Goal: Transaction & Acquisition: Purchase product/service

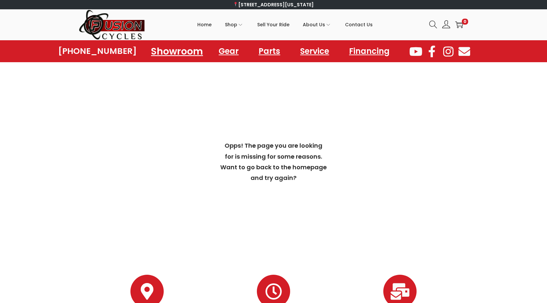
click at [176, 54] on link "Showroom" at bounding box center [177, 51] width 68 height 18
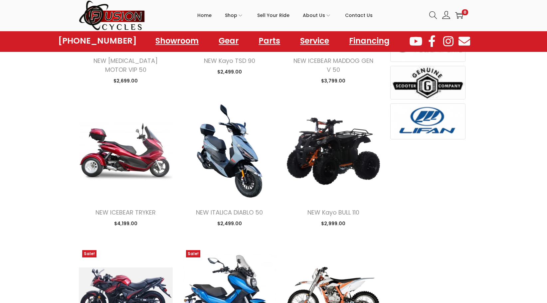
scroll to position [466, 0]
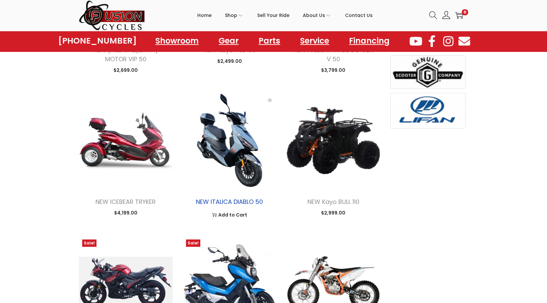
click at [239, 202] on link "NEW ITALICA DIABLO 50" at bounding box center [229, 202] width 67 height 8
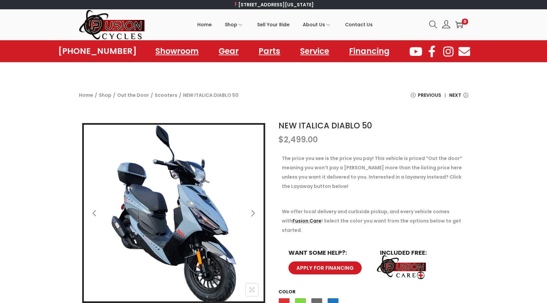
click at [254, 215] on icon "Next" at bounding box center [253, 213] width 7 height 7
click at [251, 214] on icon "Next" at bounding box center [253, 213] width 7 height 7
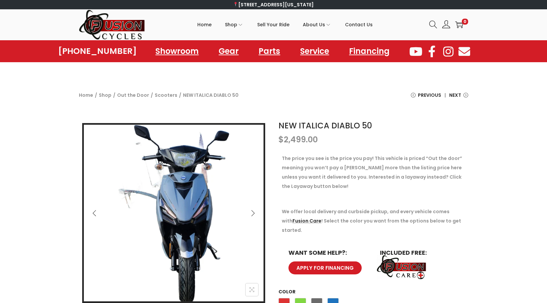
click at [251, 214] on icon "Next" at bounding box center [253, 213] width 7 height 7
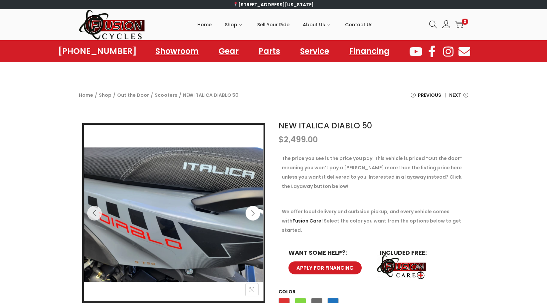
click at [251, 214] on icon "Next" at bounding box center [253, 213] width 7 height 7
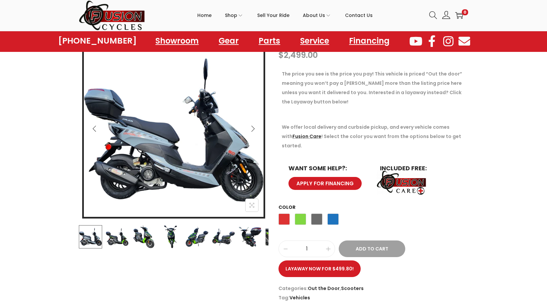
scroll to position [100, 0]
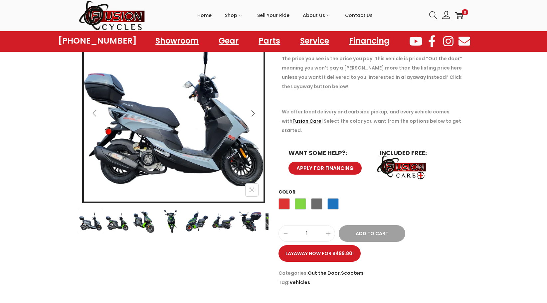
click at [295, 198] on span "Green" at bounding box center [300, 203] width 11 height 11
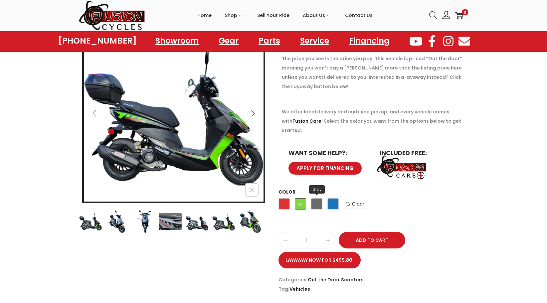
click at [314, 198] on span "Gray" at bounding box center [316, 203] width 11 height 11
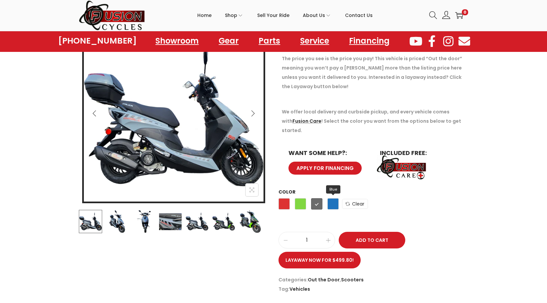
click at [330, 198] on span "Blue" at bounding box center [333, 203] width 11 height 11
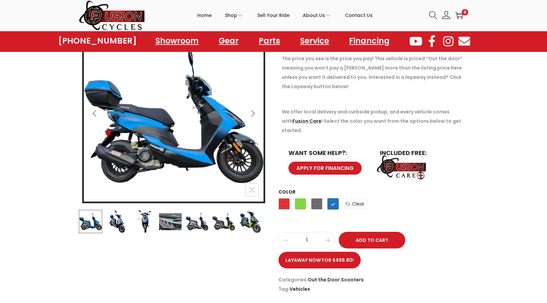
click at [283, 200] on div "Red Green Gray Blue" at bounding box center [309, 206] width 60 height 18
click at [284, 198] on span "Red" at bounding box center [284, 203] width 11 height 11
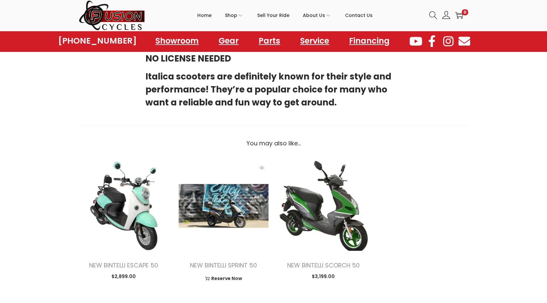
scroll to position [433, 0]
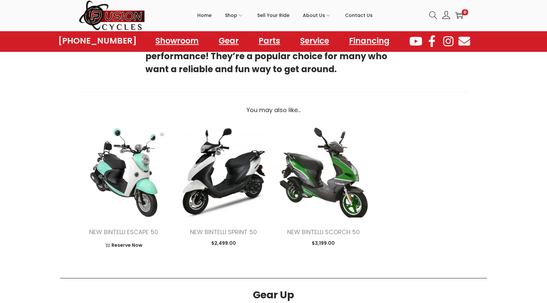
click at [129, 227] on div "NEW BINTELLI ESCAPE 50 $ 2,899.00 image/svg+xml Reserve Now This product has mu…" at bounding box center [124, 237] width 90 height 39
drag, startPoint x: 129, startPoint y: 227, endPoint x: 129, endPoint y: 223, distance: 3.7
click at [129, 228] on link "NEW BINTELLI ESCAPE 50" at bounding box center [123, 232] width 69 height 8
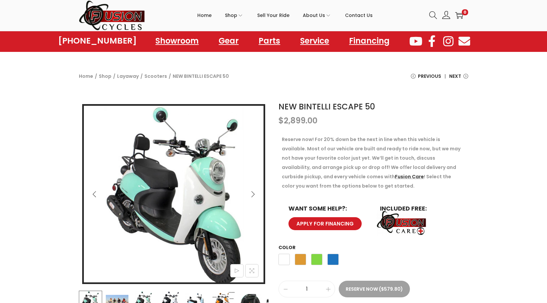
scroll to position [33, 0]
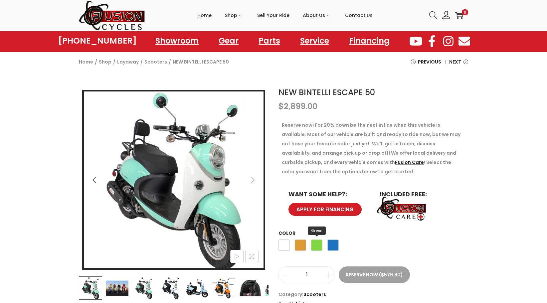
click at [320, 245] on span "Green" at bounding box center [316, 245] width 11 height 11
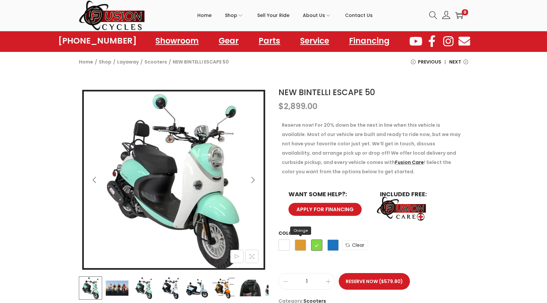
click at [299, 241] on span "Orange" at bounding box center [300, 245] width 11 height 11
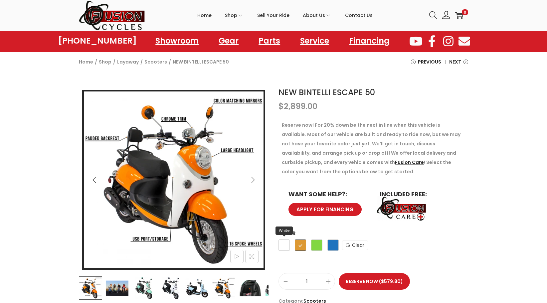
click at [286, 244] on span "White" at bounding box center [284, 245] width 11 height 11
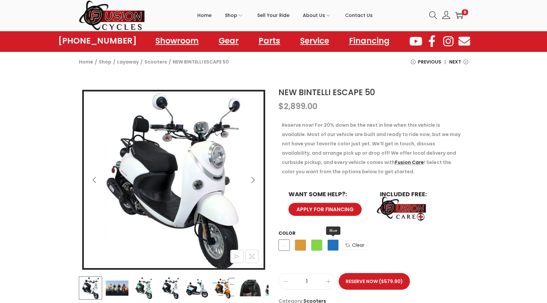
click at [336, 246] on span "Blue" at bounding box center [333, 245] width 11 height 11
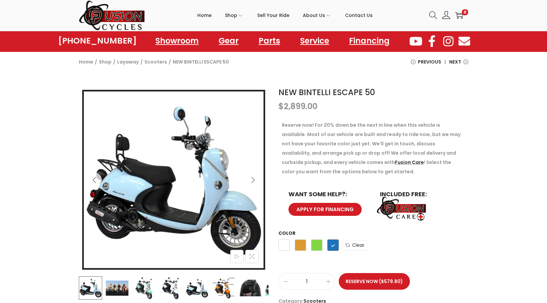
click at [252, 180] on icon "Next" at bounding box center [253, 180] width 7 height 7
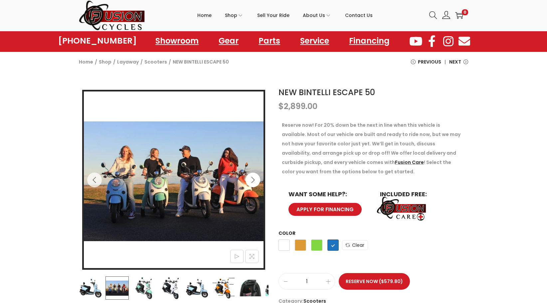
click at [252, 180] on icon "Next" at bounding box center [253, 180] width 7 height 7
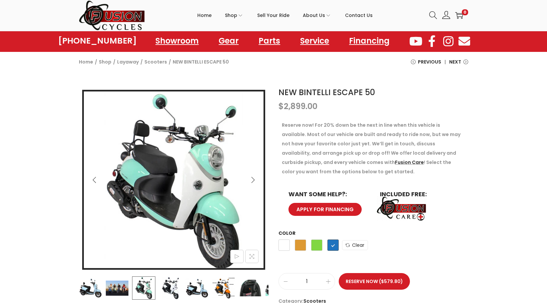
click at [252, 180] on icon "Next" at bounding box center [253, 180] width 7 height 7
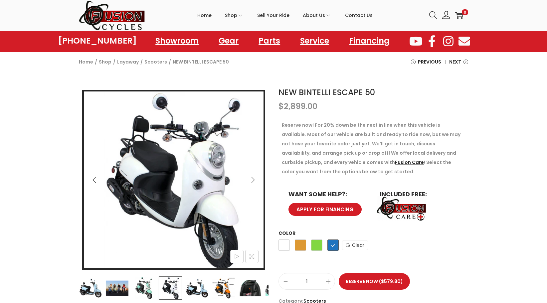
click at [252, 180] on icon "Next" at bounding box center [253, 180] width 7 height 7
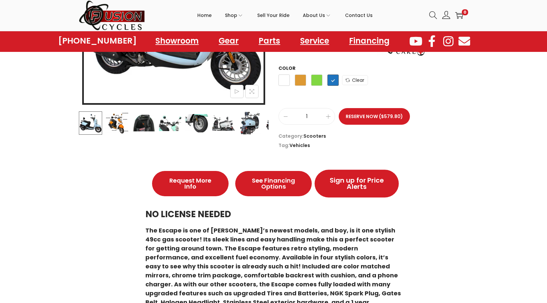
scroll to position [33, 0]
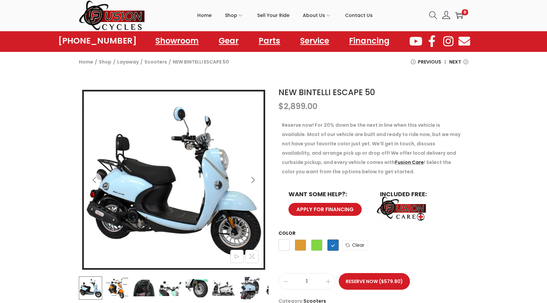
click at [252, 180] on icon "Next" at bounding box center [253, 180] width 7 height 7
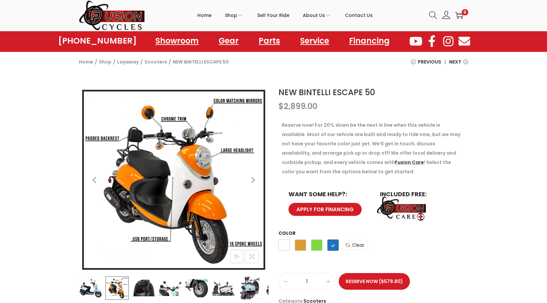
click at [252, 181] on icon "Next" at bounding box center [253, 180] width 7 height 7
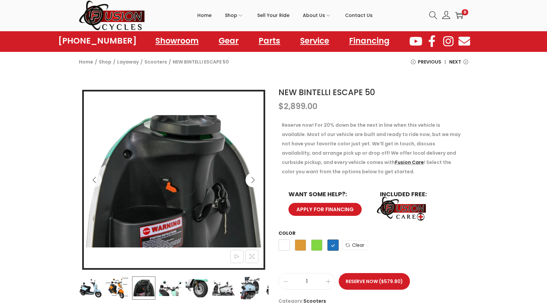
click at [252, 181] on icon "Next" at bounding box center [253, 180] width 7 height 7
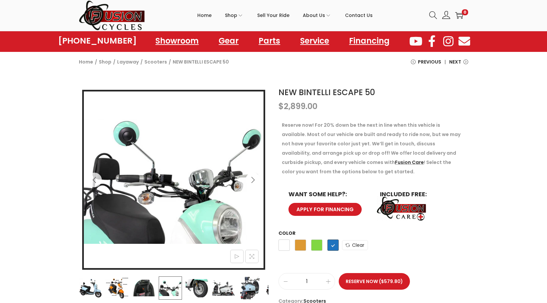
click at [250, 182] on icon "Next" at bounding box center [253, 180] width 7 height 7
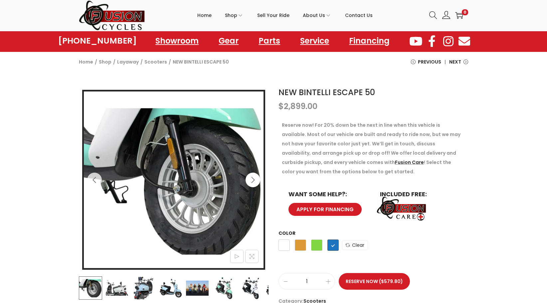
click at [250, 182] on icon "Next" at bounding box center [253, 180] width 7 height 7
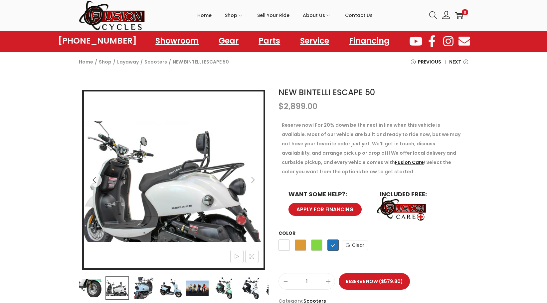
click at [246, 183] on button "Next" at bounding box center [253, 180] width 15 height 15
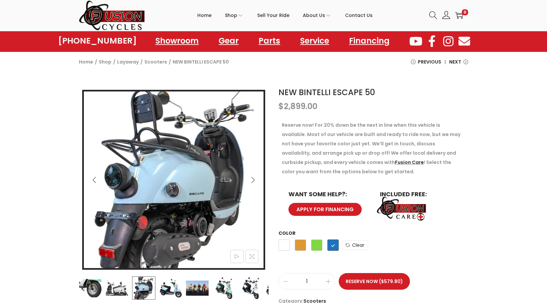
click at [244, 184] on img at bounding box center [153, 180] width 232 height 252
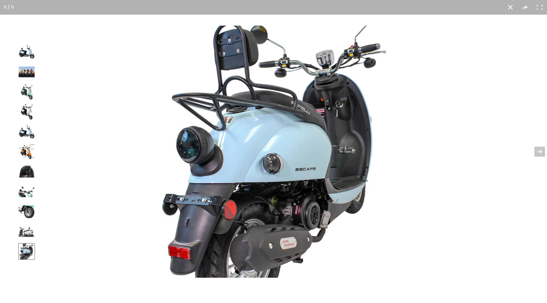
click at [508, 7] on button at bounding box center [510, 7] width 15 height 15
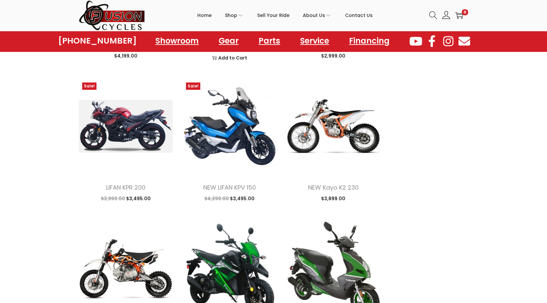
scroll to position [699, 0]
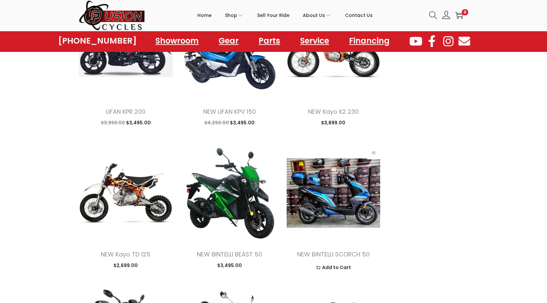
click at [341, 207] on img at bounding box center [334, 193] width 94 height 94
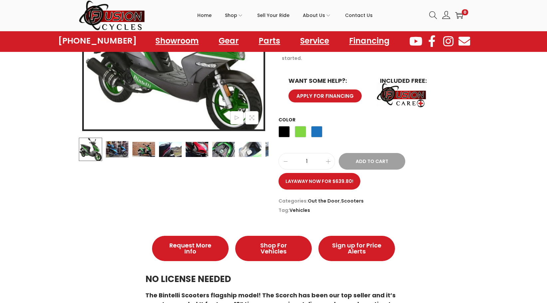
scroll to position [133, 0]
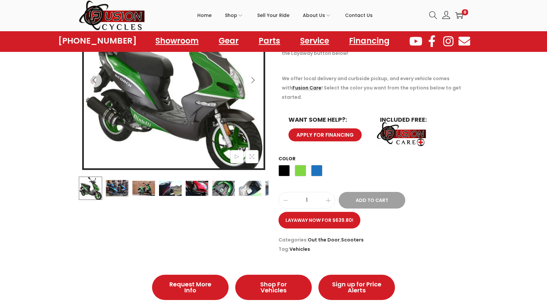
click at [224, 190] on img at bounding box center [223, 188] width 23 height 23
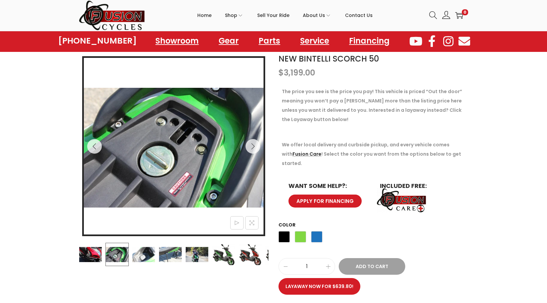
scroll to position [67, 0]
